Goal: Task Accomplishment & Management: Use online tool/utility

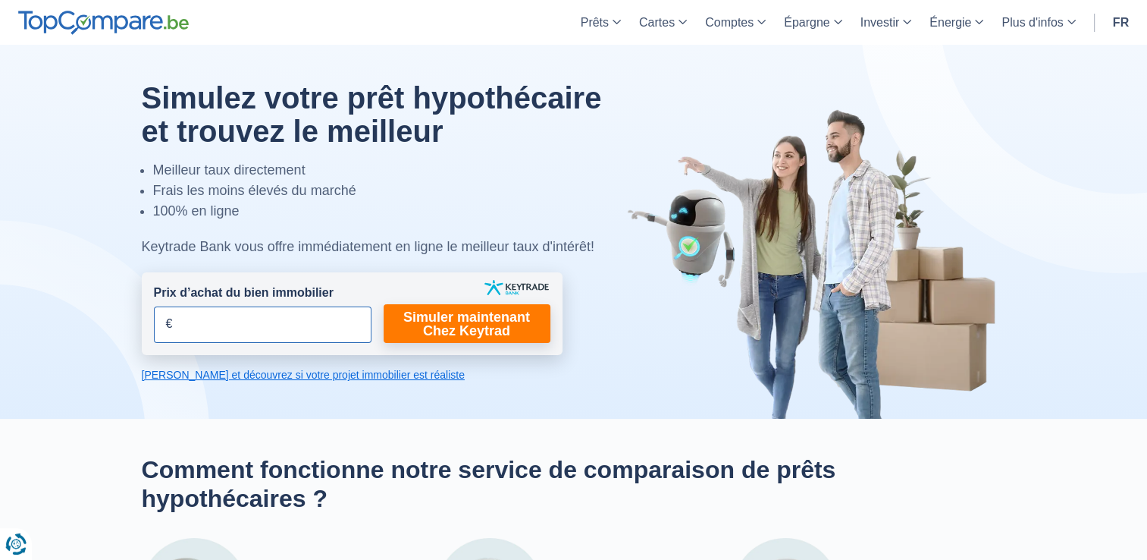
click at [253, 315] on input "Prix d’achat du bien immobilier" at bounding box center [263, 324] width 218 height 36
type input "290.000"
click at [437, 328] on link "Simuler maintenant Chez Keytrad" at bounding box center [467, 323] width 167 height 39
click at [491, 323] on link "Simuler maintenant Chez Keytrad" at bounding box center [467, 323] width 167 height 39
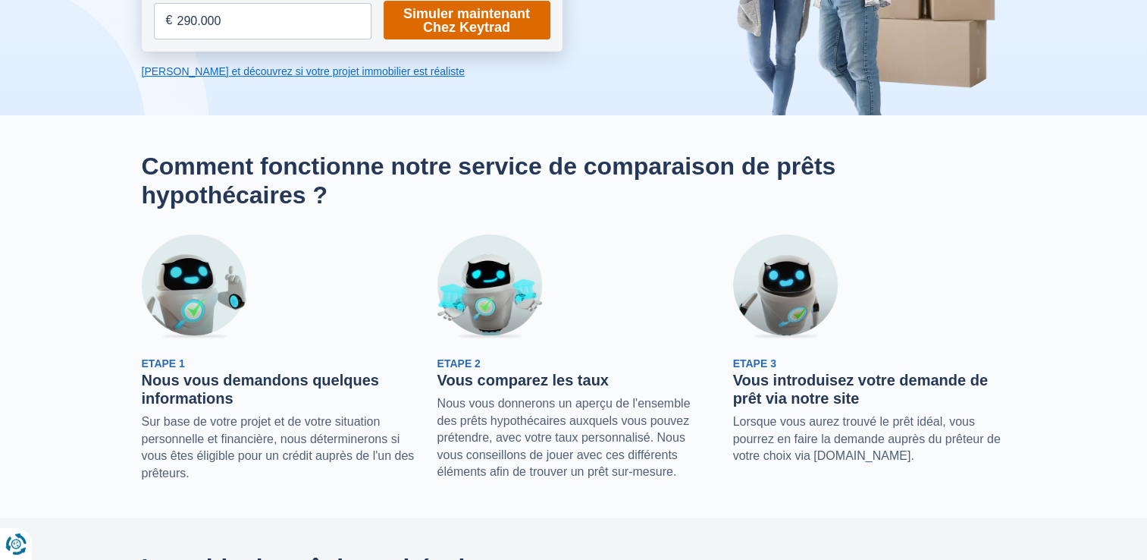
scroll to position [227, 0]
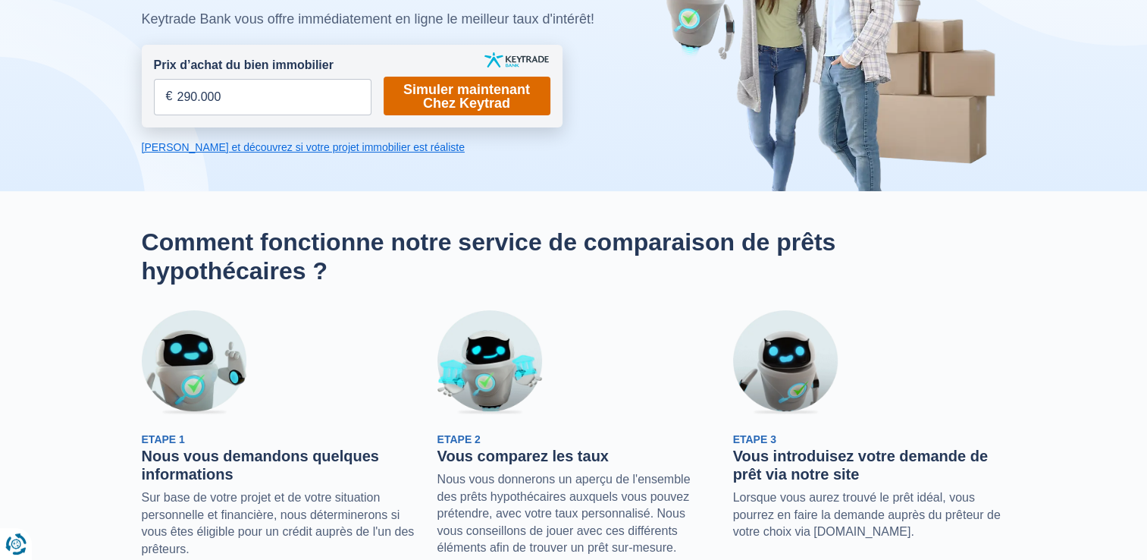
click at [447, 103] on link "Simuler maintenant Chez Keytrad" at bounding box center [467, 96] width 167 height 39
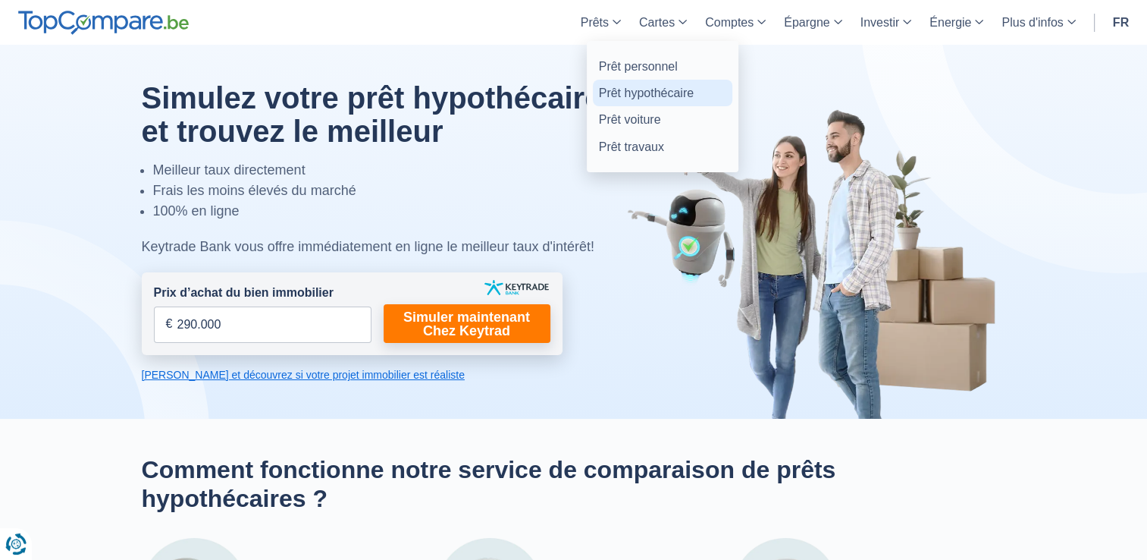
click at [647, 92] on link "Prêt hypothécaire" at bounding box center [662, 93] width 139 height 27
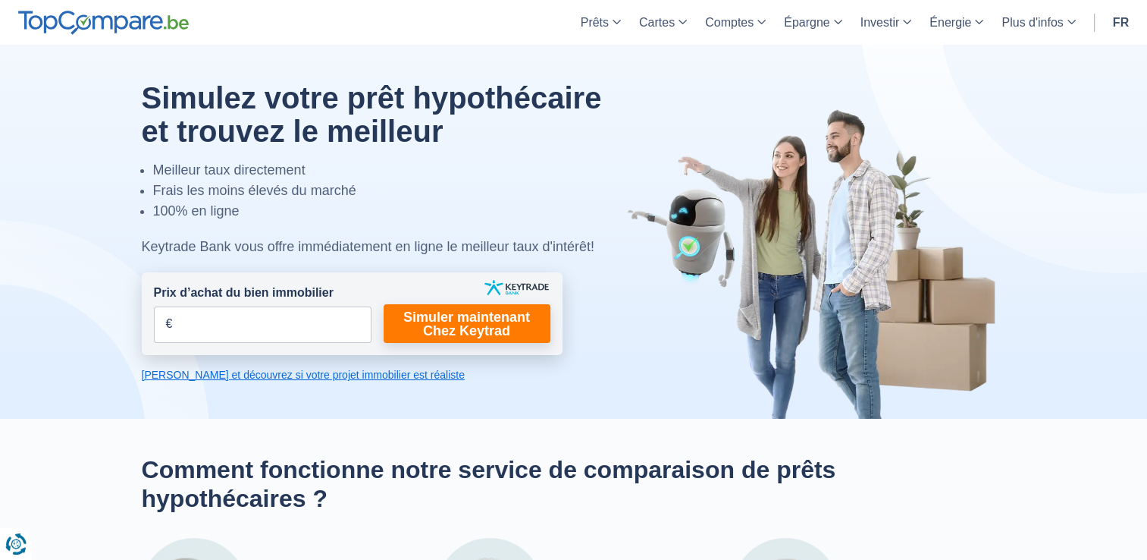
click at [325, 375] on link "[PERSON_NAME] et découvrez si votre projet immobilier est réaliste" at bounding box center [352, 374] width 421 height 15
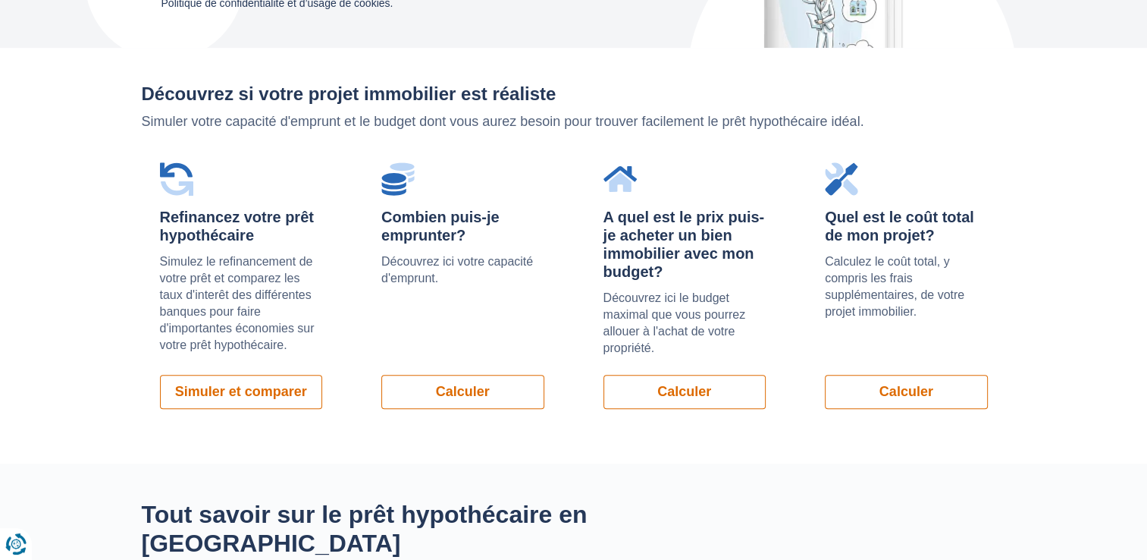
scroll to position [1046, 0]
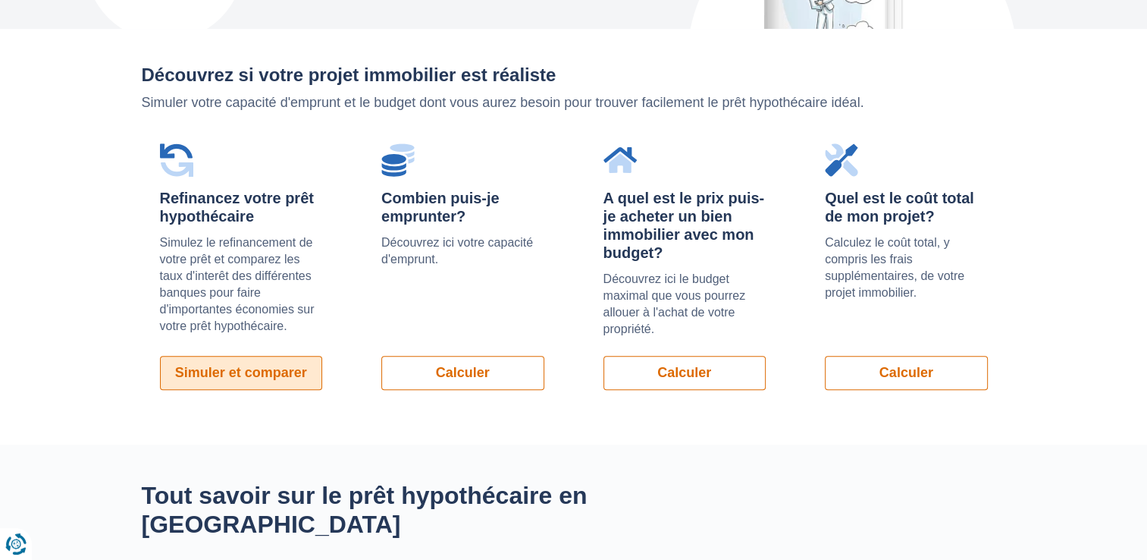
click at [273, 356] on link "Simuler et comparer" at bounding box center [241, 373] width 163 height 34
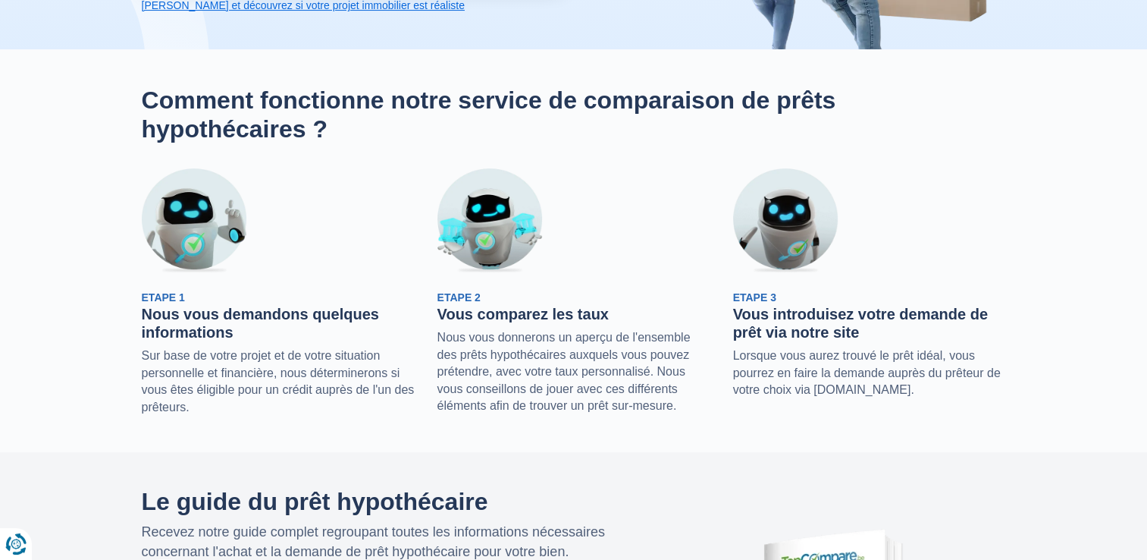
scroll to position [0, 0]
